Goal: Information Seeking & Learning: Check status

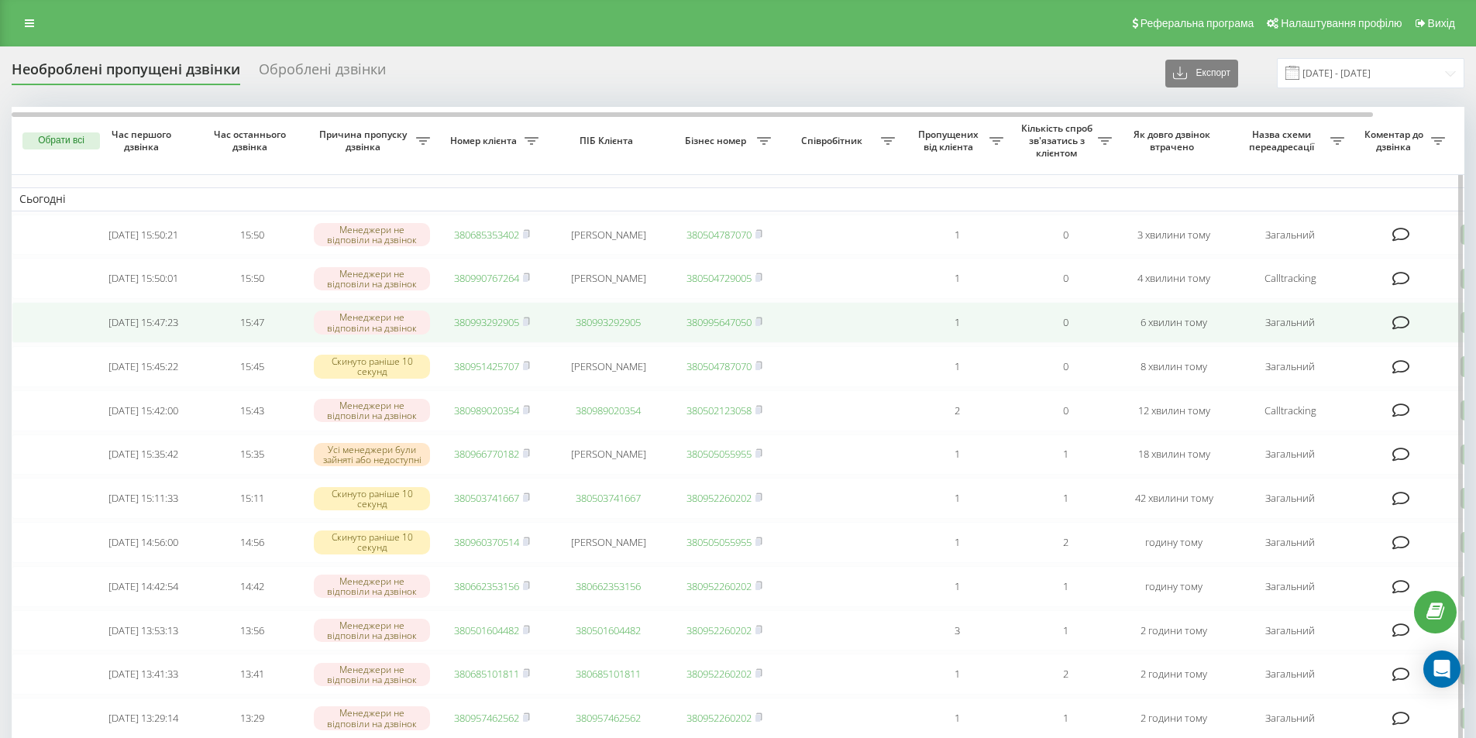
click at [493, 329] on link "380993292905" at bounding box center [486, 322] width 65 height 14
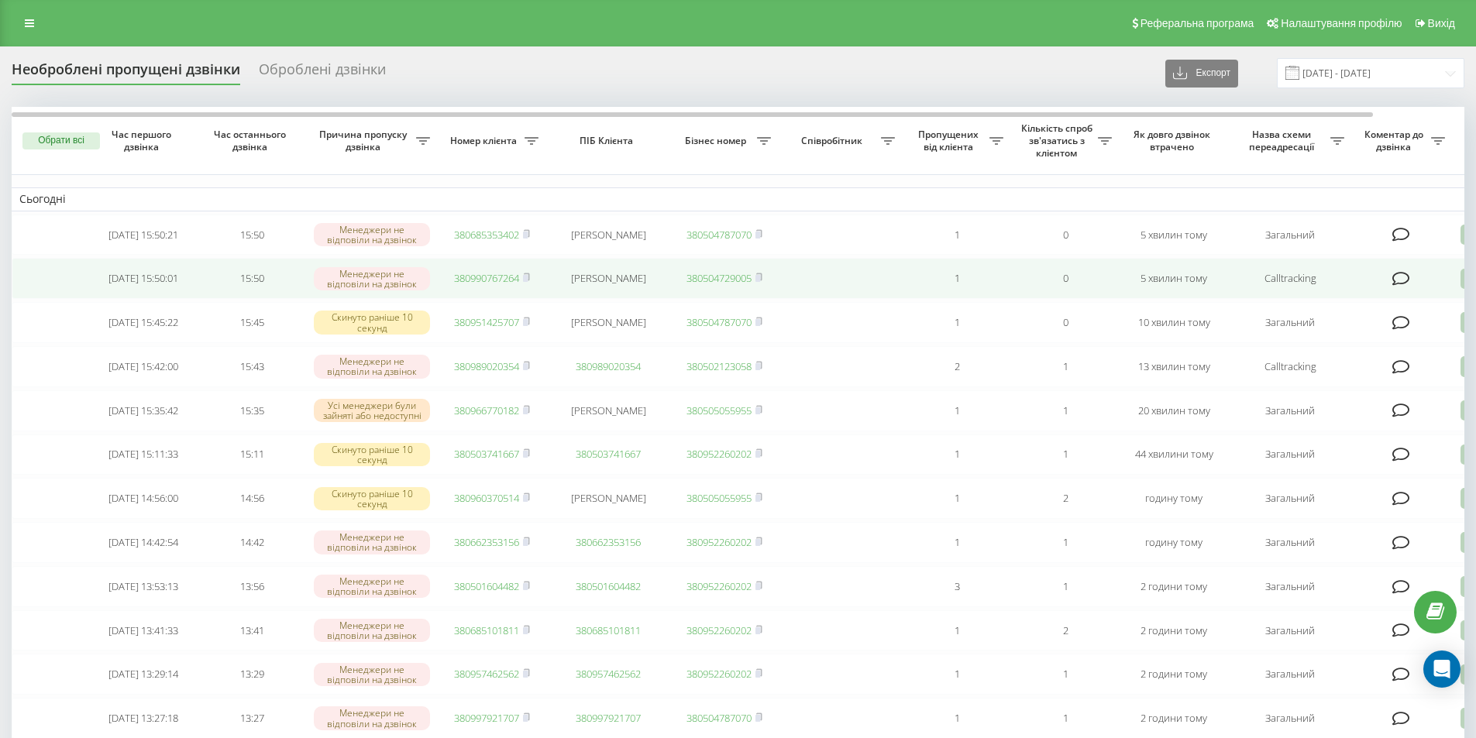
click at [498, 285] on link "380990767264" at bounding box center [486, 278] width 65 height 14
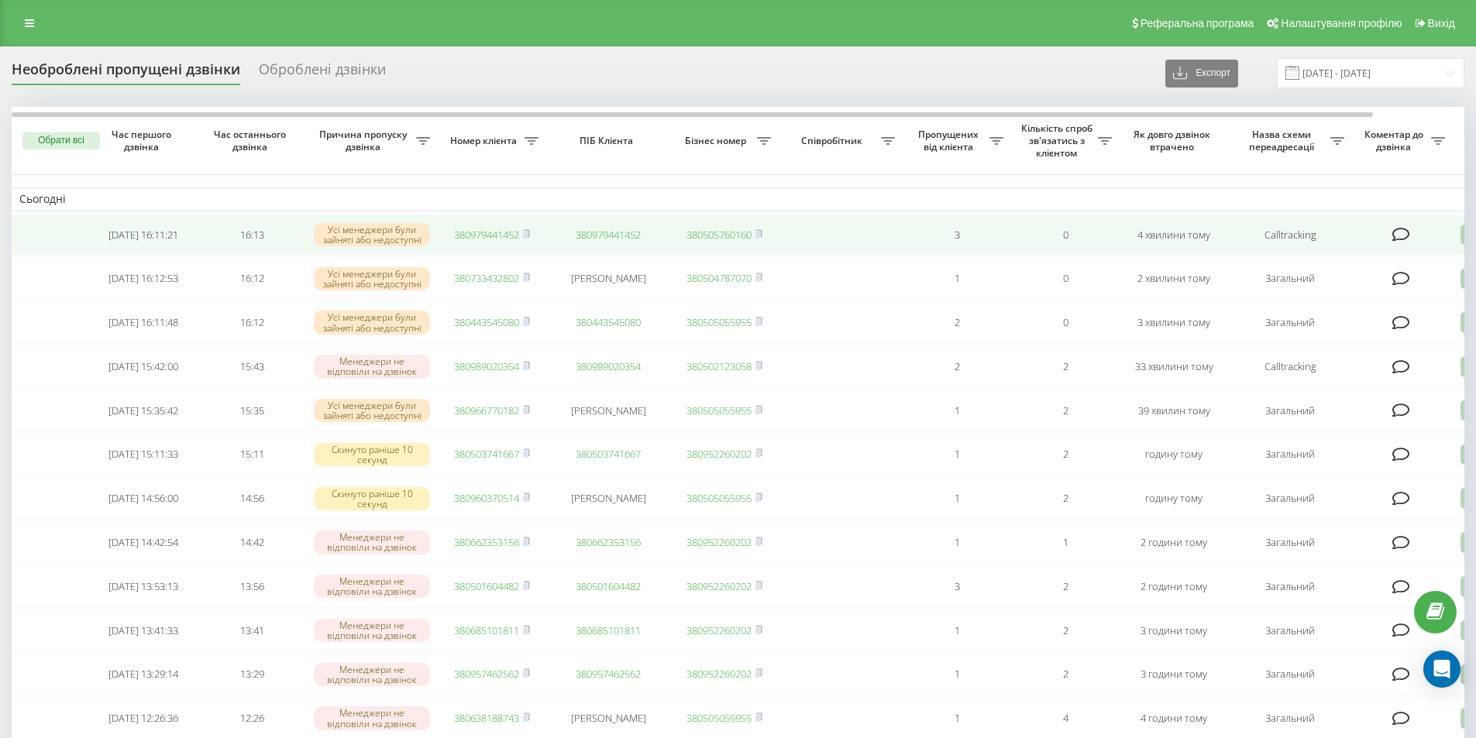
click at [489, 237] on link "380979441452" at bounding box center [486, 235] width 65 height 14
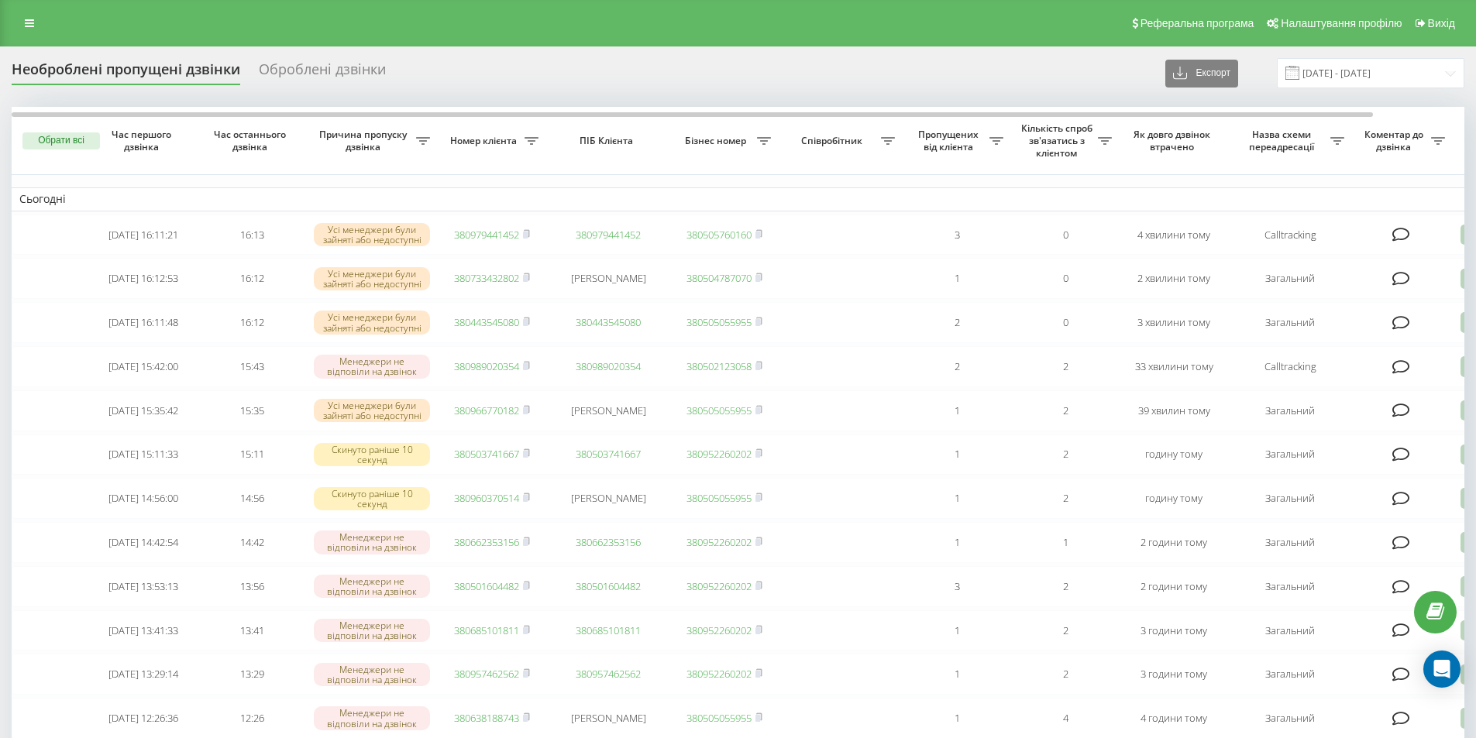
click at [223, 22] on div "Реферальна програма Налаштування профілю Вихід" at bounding box center [738, 23] width 1476 height 46
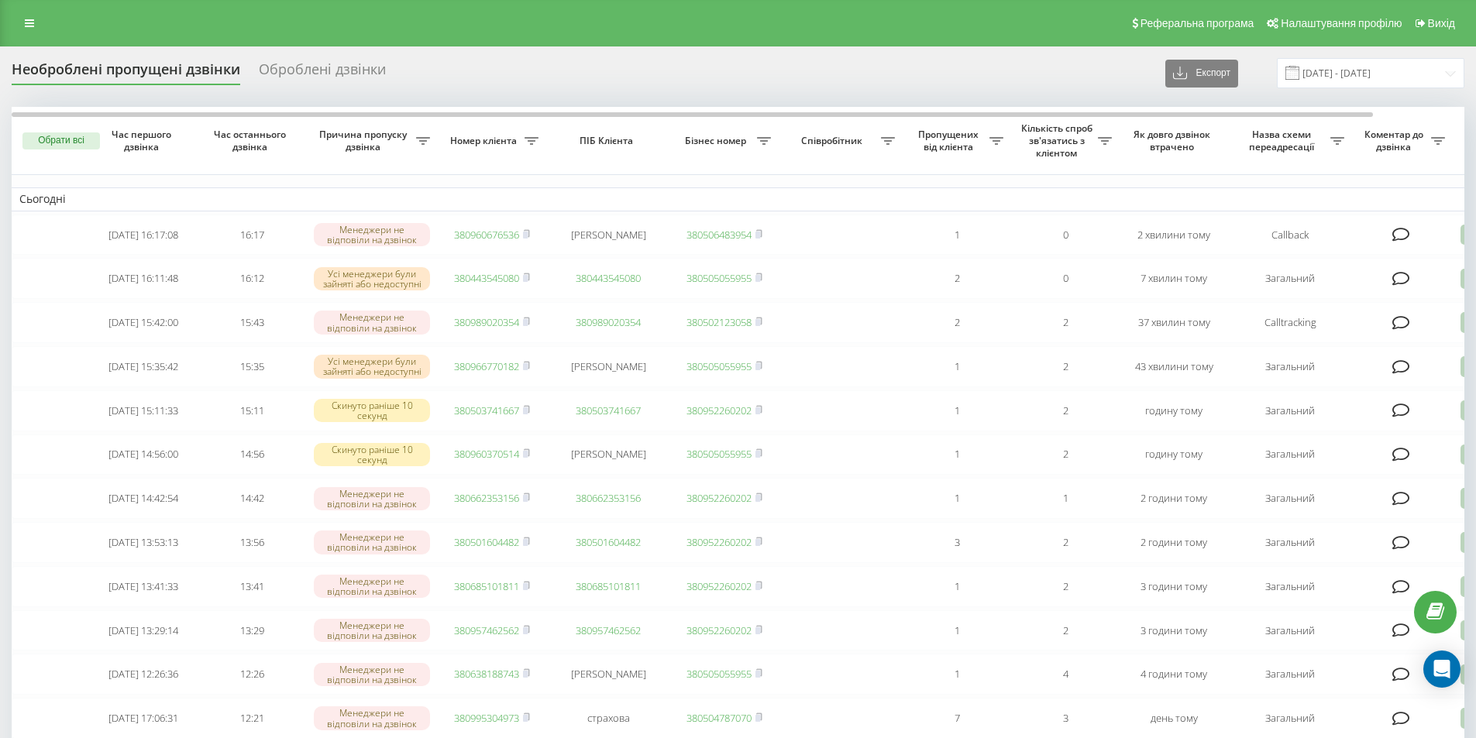
click at [173, 40] on div "Реферальна програма Налаштування профілю Вихід" at bounding box center [738, 23] width 1476 height 46
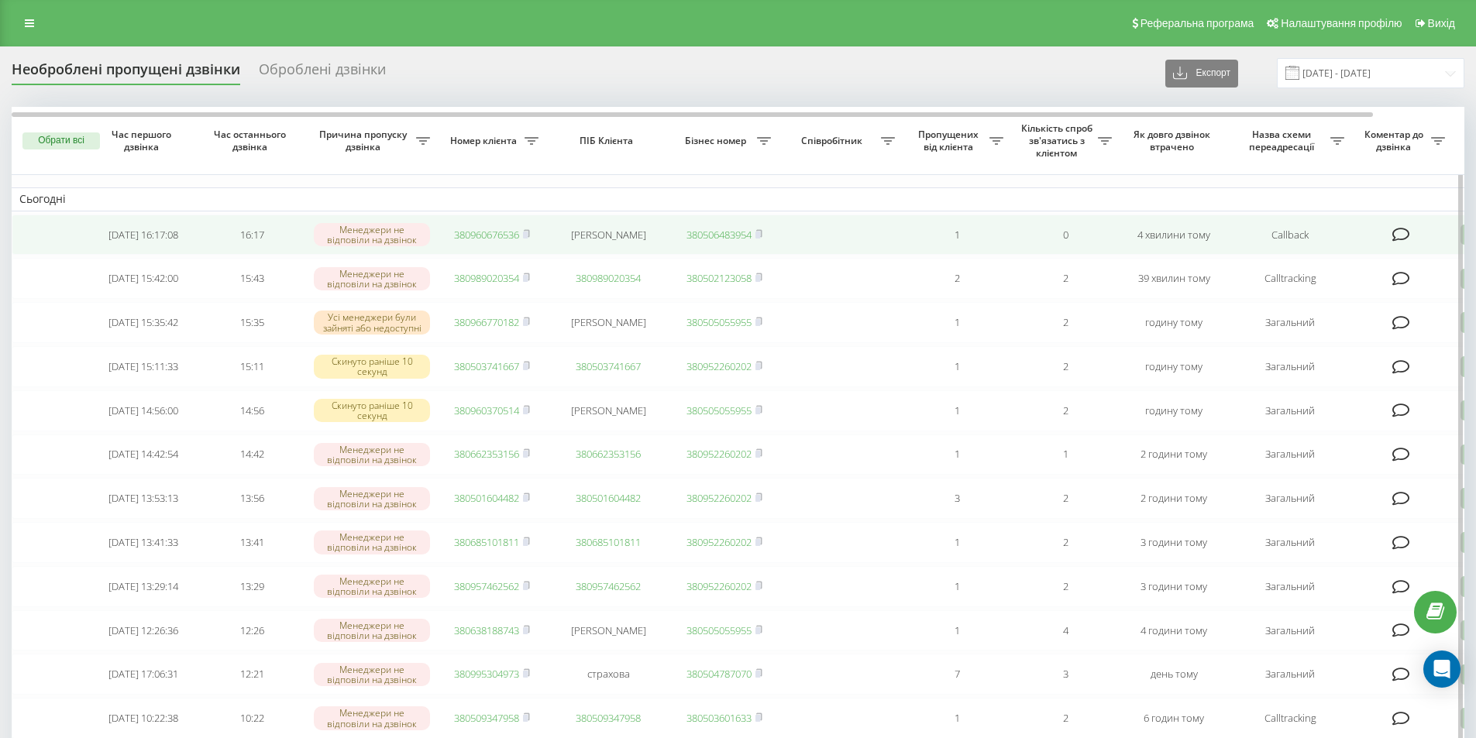
click at [457, 235] on link "380960676536" at bounding box center [486, 235] width 65 height 14
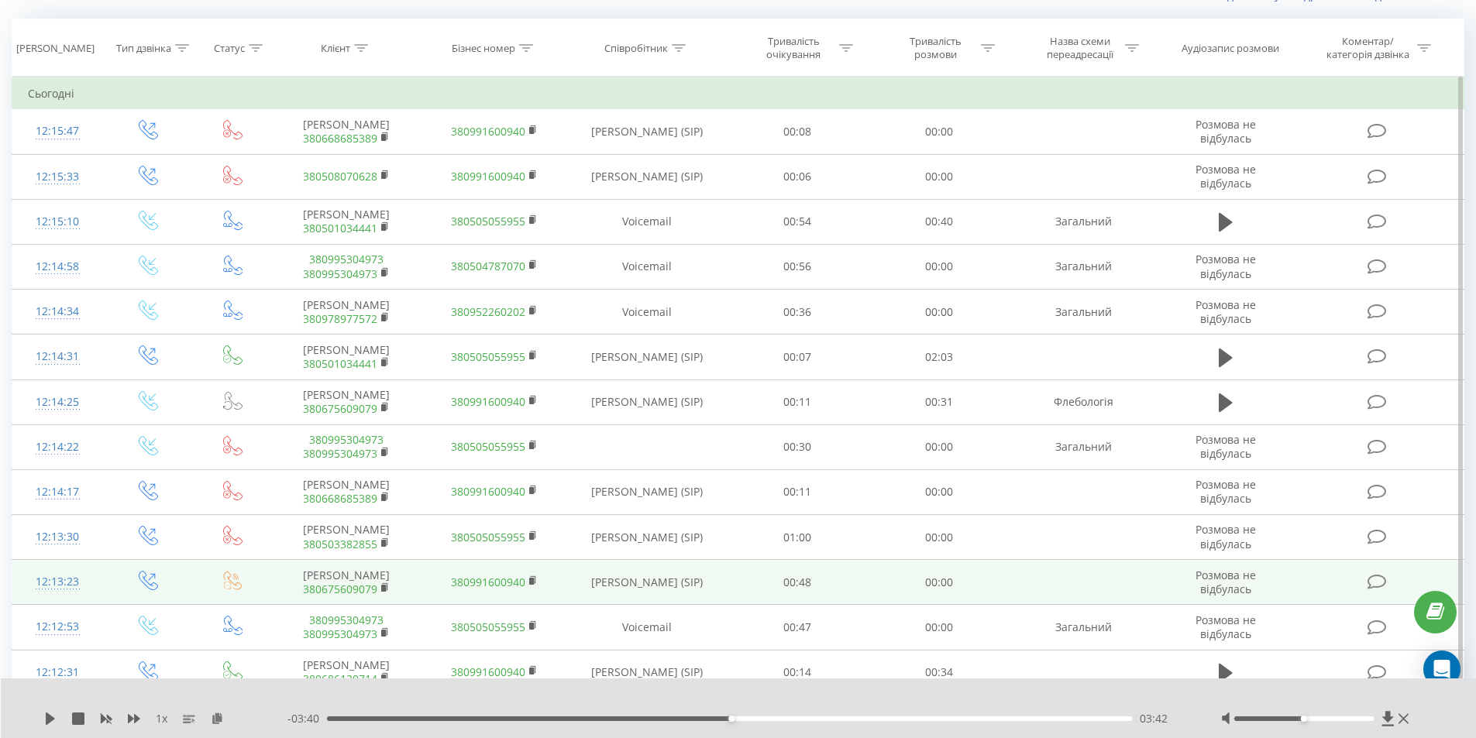
scroll to position [119, 0]
